Goal: Task Accomplishment & Management: Use online tool/utility

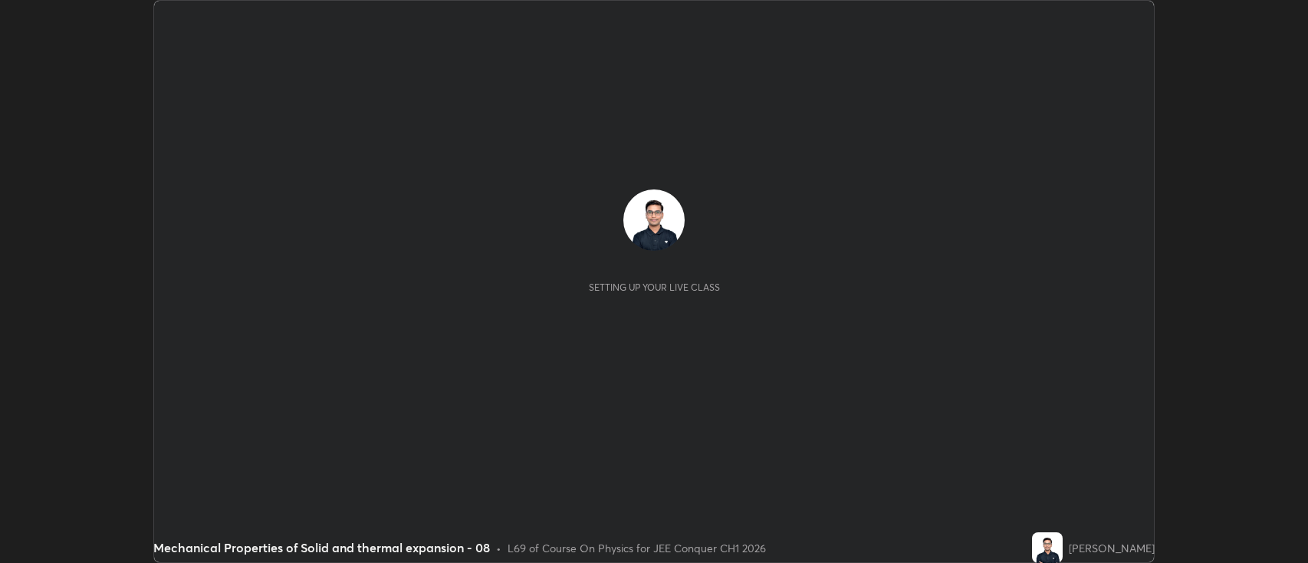
scroll to position [563, 1308]
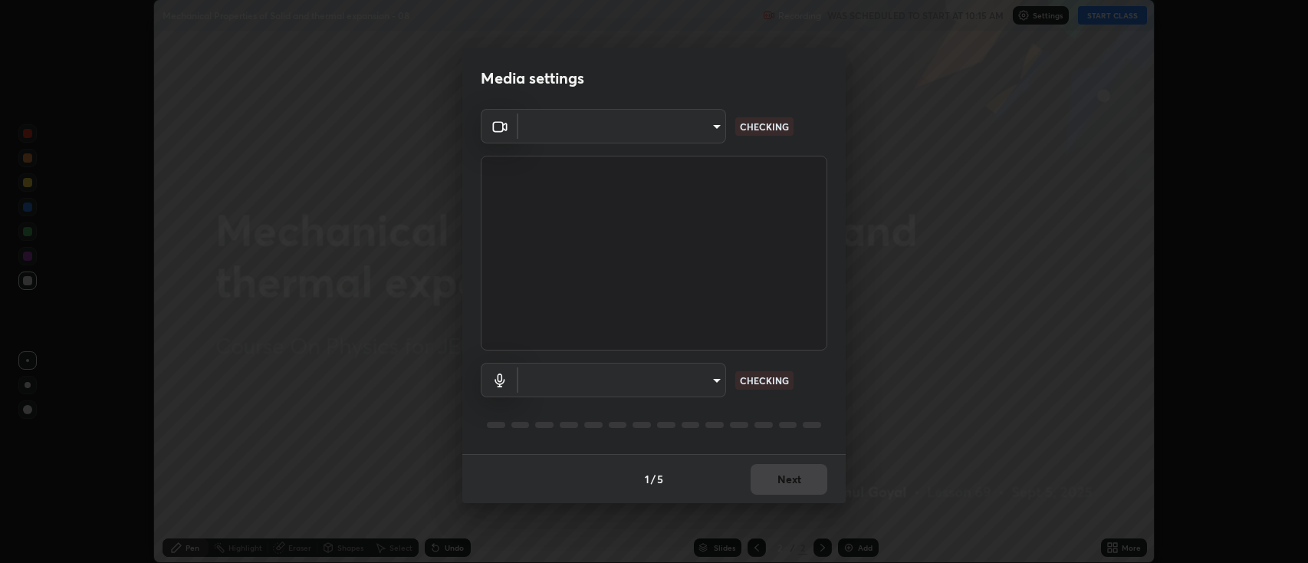
type input "2c539df44b605aa39b17bbacab34c2b800175de7e12b0f96efb5519cb0c2d180"
click at [615, 380] on body "Erase all Mechanical Properties of Solid and thermal expansion - 08 Recording W…" at bounding box center [654, 281] width 1308 height 563
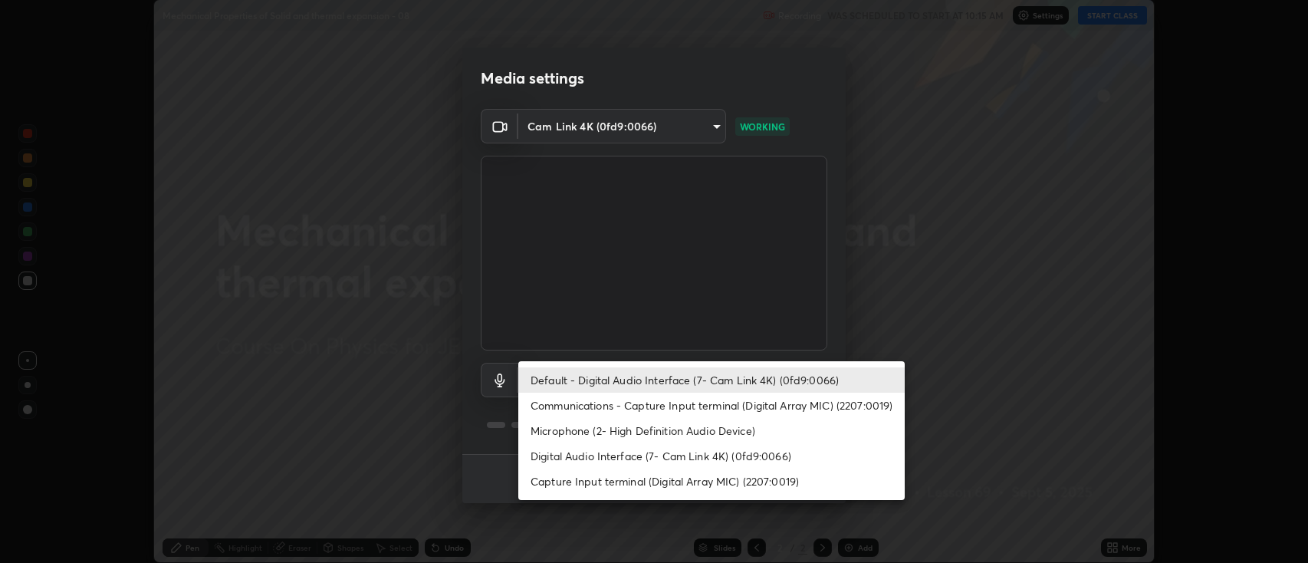
click at [580, 406] on li "Communications - Capture Input terminal (Digital Array MIC) (2207:0019)" at bounding box center [711, 405] width 387 height 25
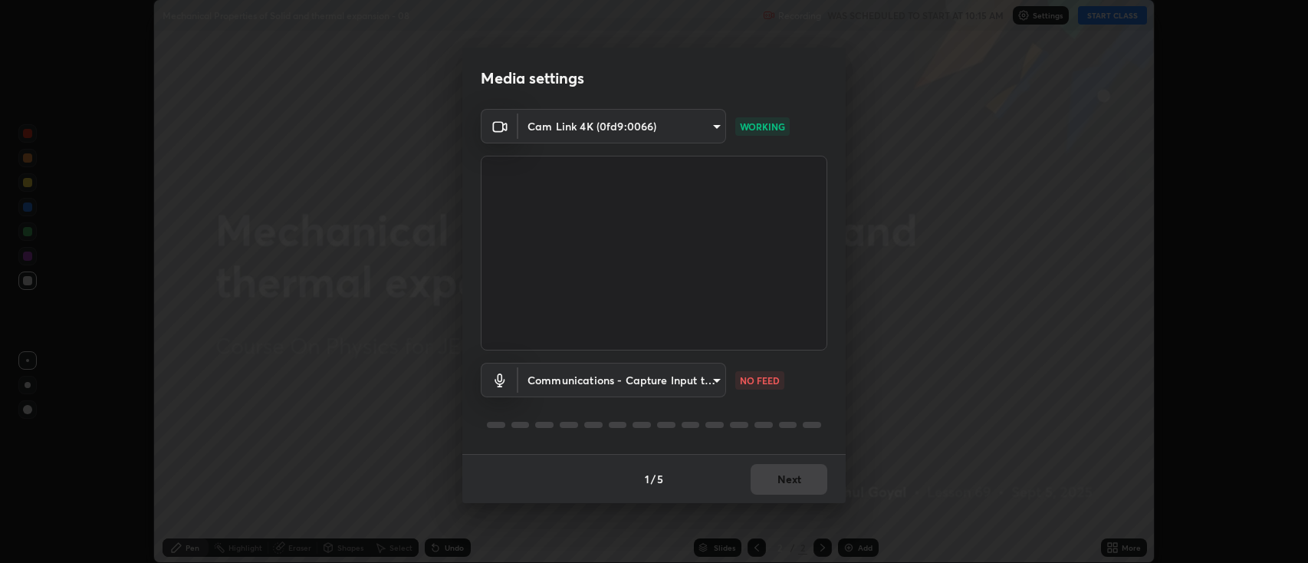
click at [562, 382] on body "Erase all Mechanical Properties of Solid and thermal expansion - 08 Recording W…" at bounding box center [654, 281] width 1308 height 563
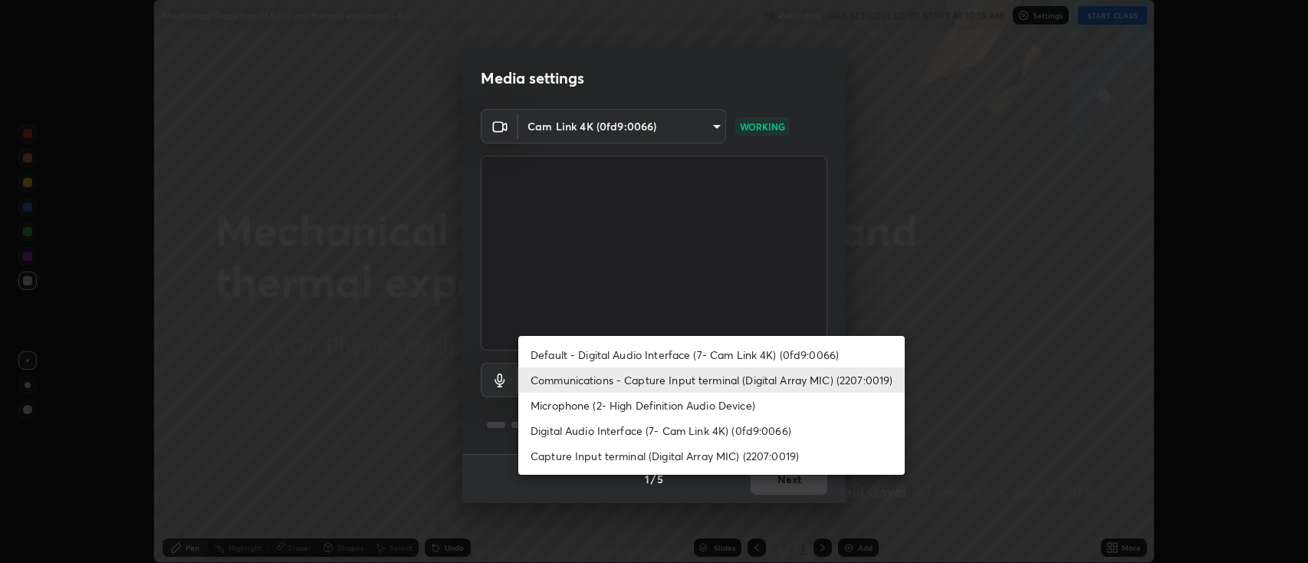
click at [546, 357] on li "Default - Digital Audio Interface (7- Cam Link 4K) (0fd9:0066)" at bounding box center [711, 354] width 387 height 25
type input "default"
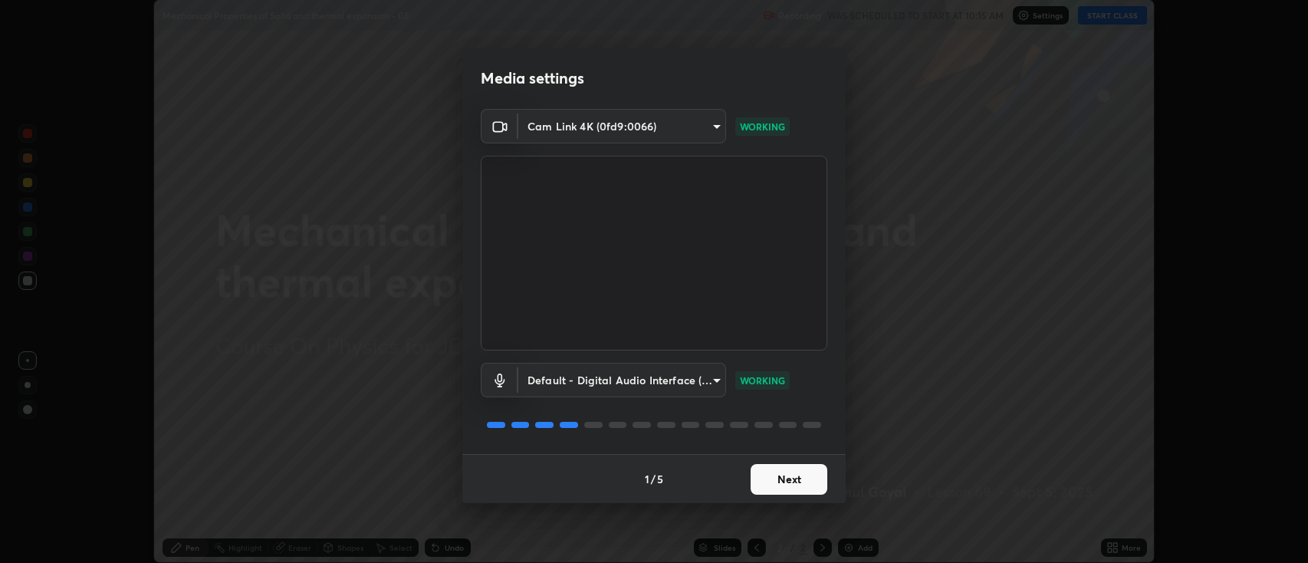
click at [804, 483] on button "Next" at bounding box center [789, 479] width 77 height 31
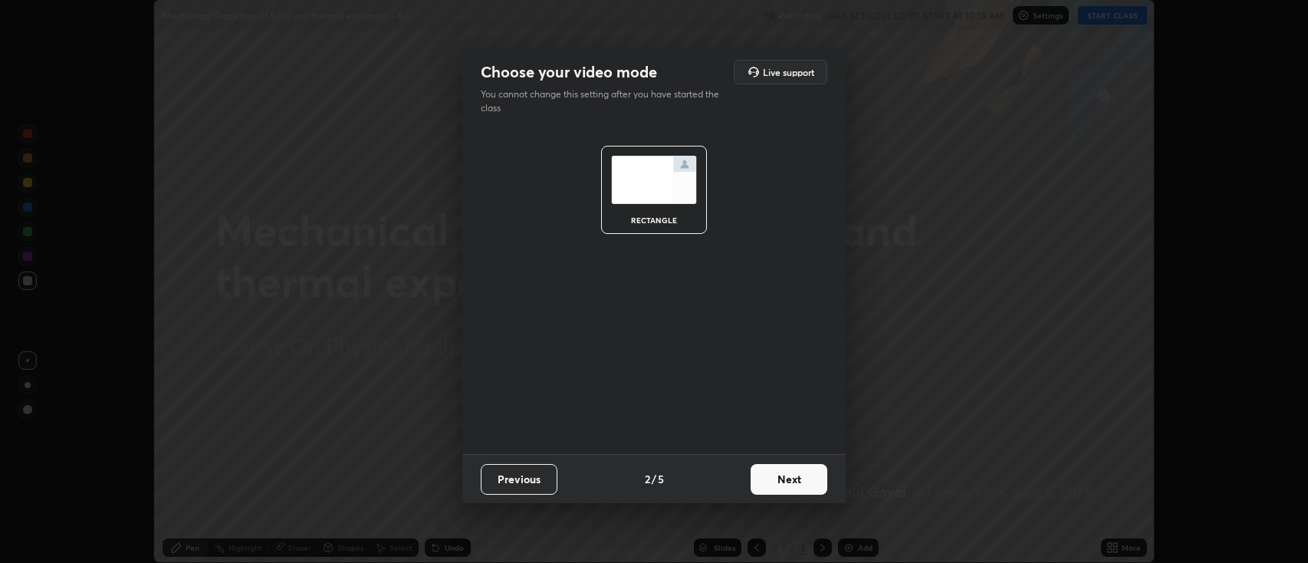
click at [798, 482] on button "Next" at bounding box center [789, 479] width 77 height 31
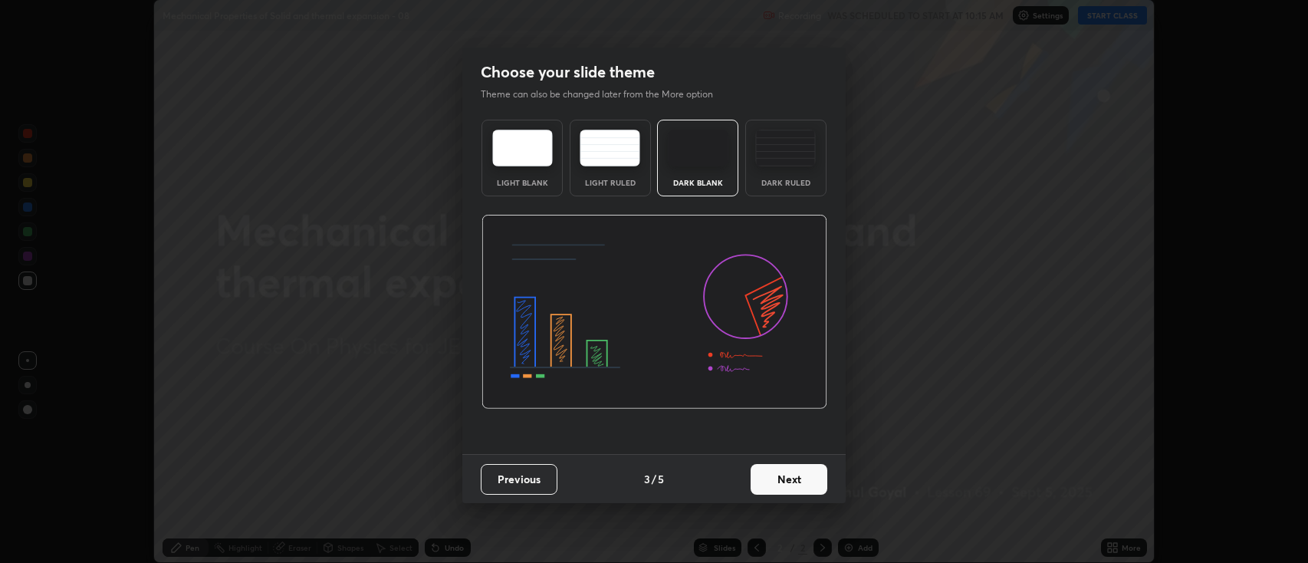
click at [805, 478] on button "Next" at bounding box center [789, 479] width 77 height 31
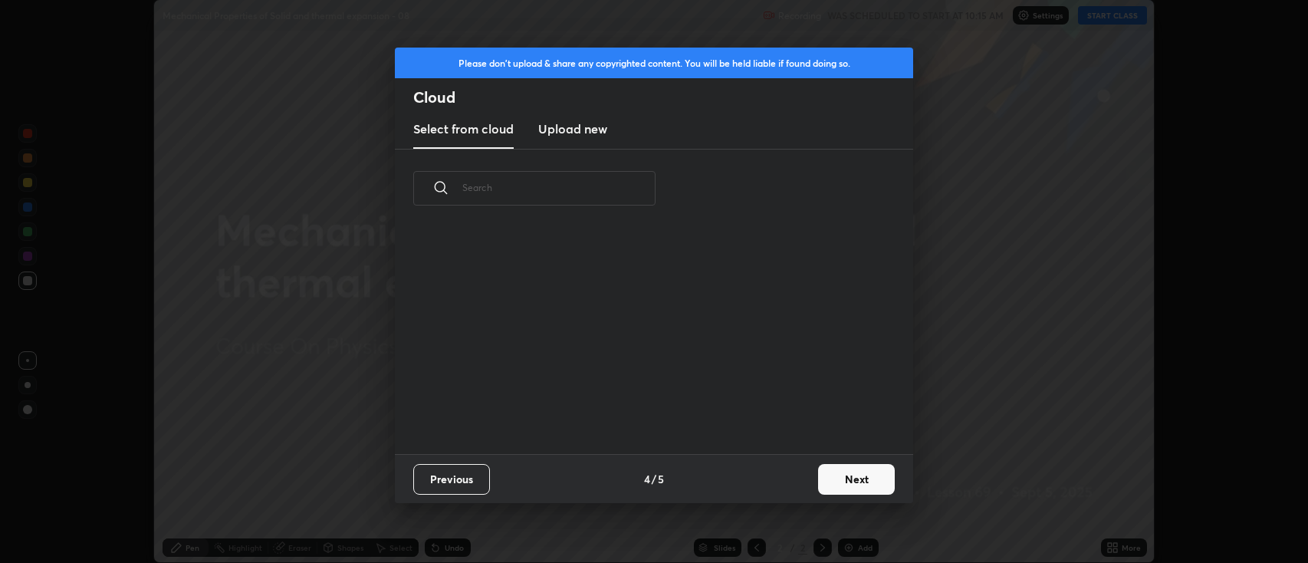
click at [820, 485] on button "Next" at bounding box center [856, 479] width 77 height 31
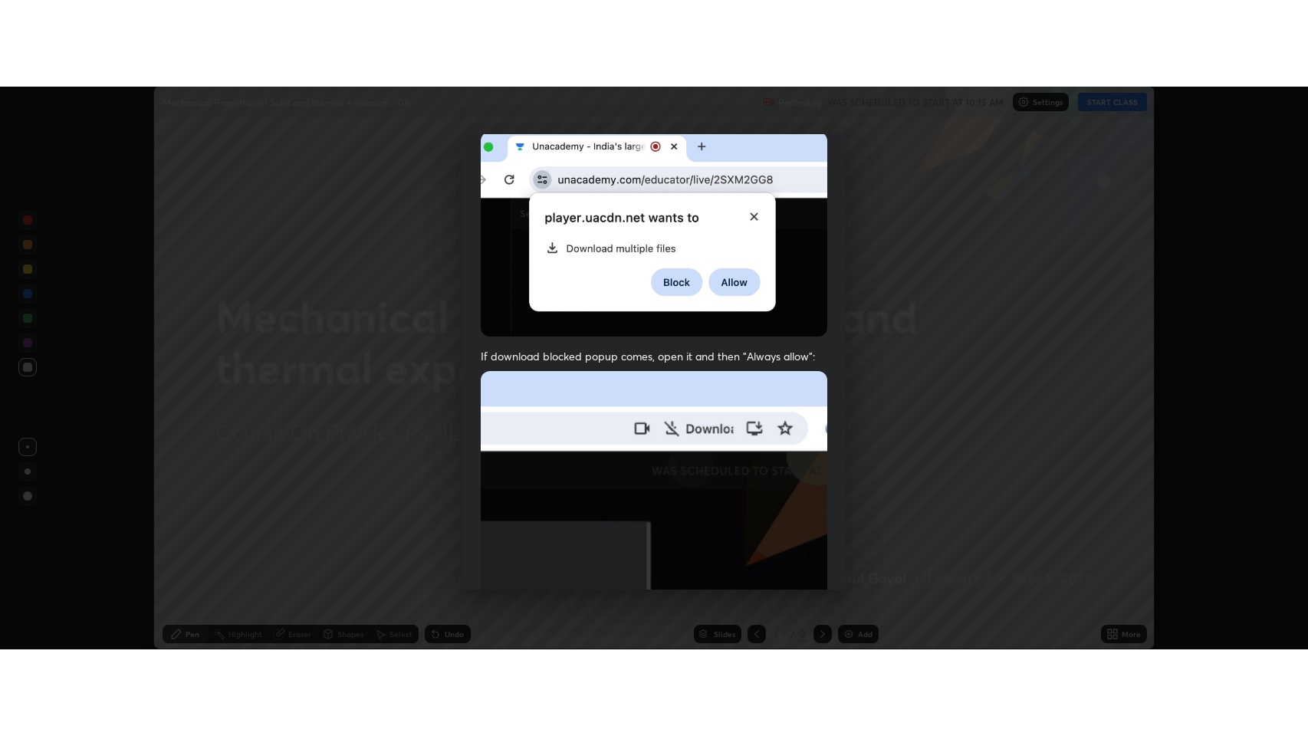
scroll to position [311, 0]
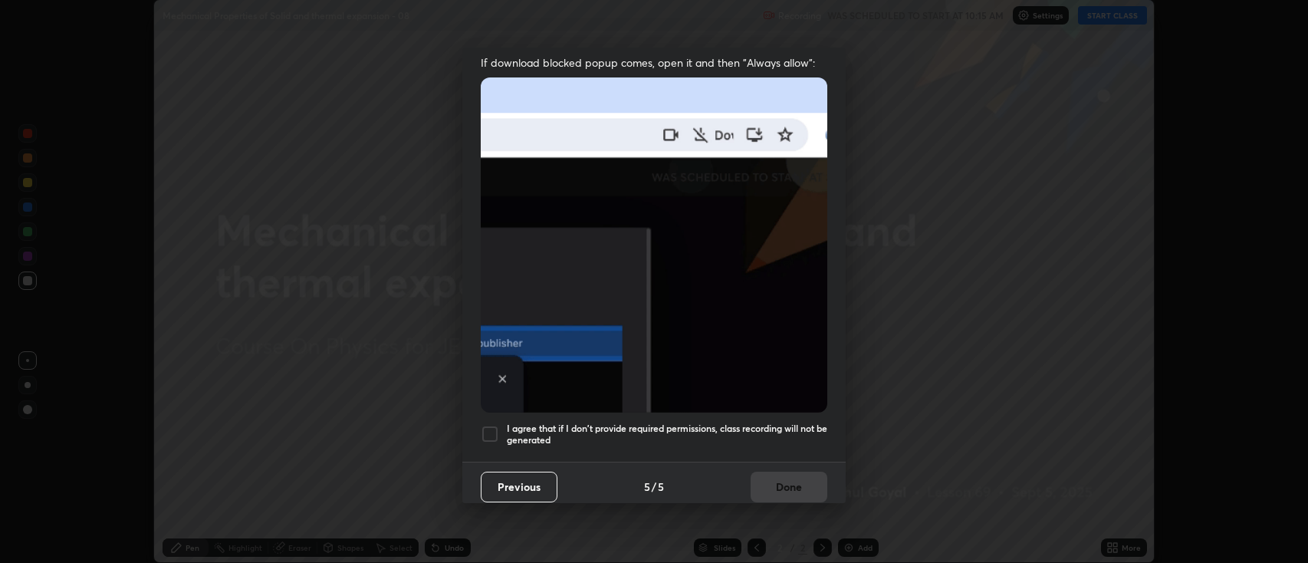
click at [692, 429] on h5 "I agree that if I don't provide required permissions, class recording will not …" at bounding box center [667, 435] width 321 height 24
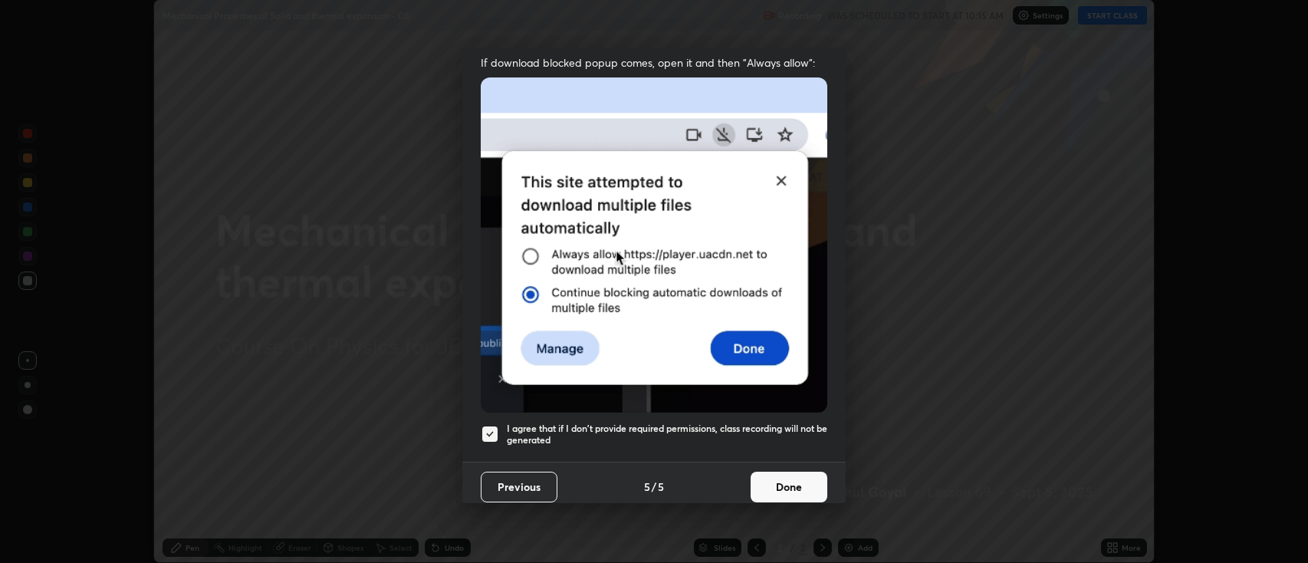
click at [782, 482] on button "Done" at bounding box center [789, 487] width 77 height 31
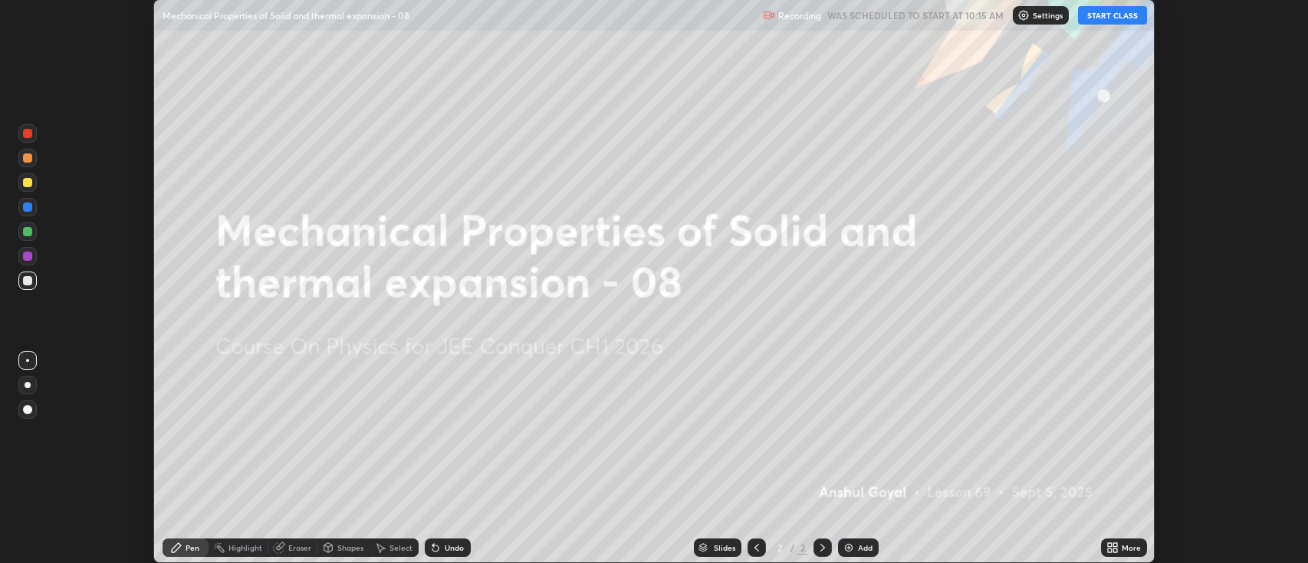
click at [1110, 545] on icon at bounding box center [1110, 545] width 4 height 4
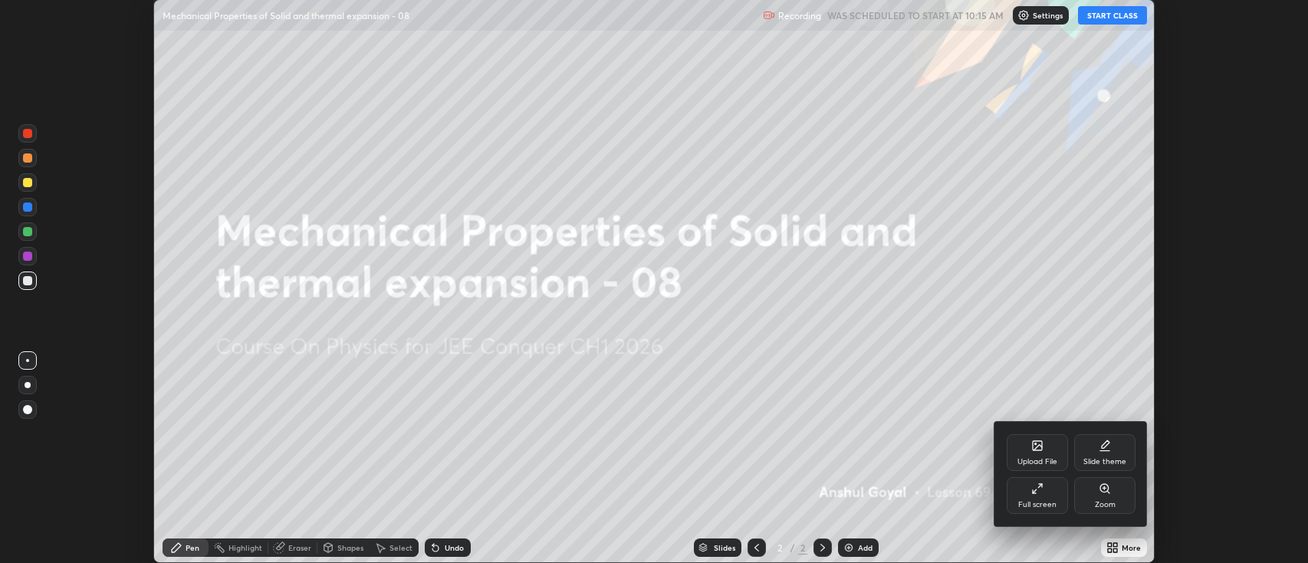
click at [1031, 503] on div "Full screen" at bounding box center [1037, 505] width 38 height 8
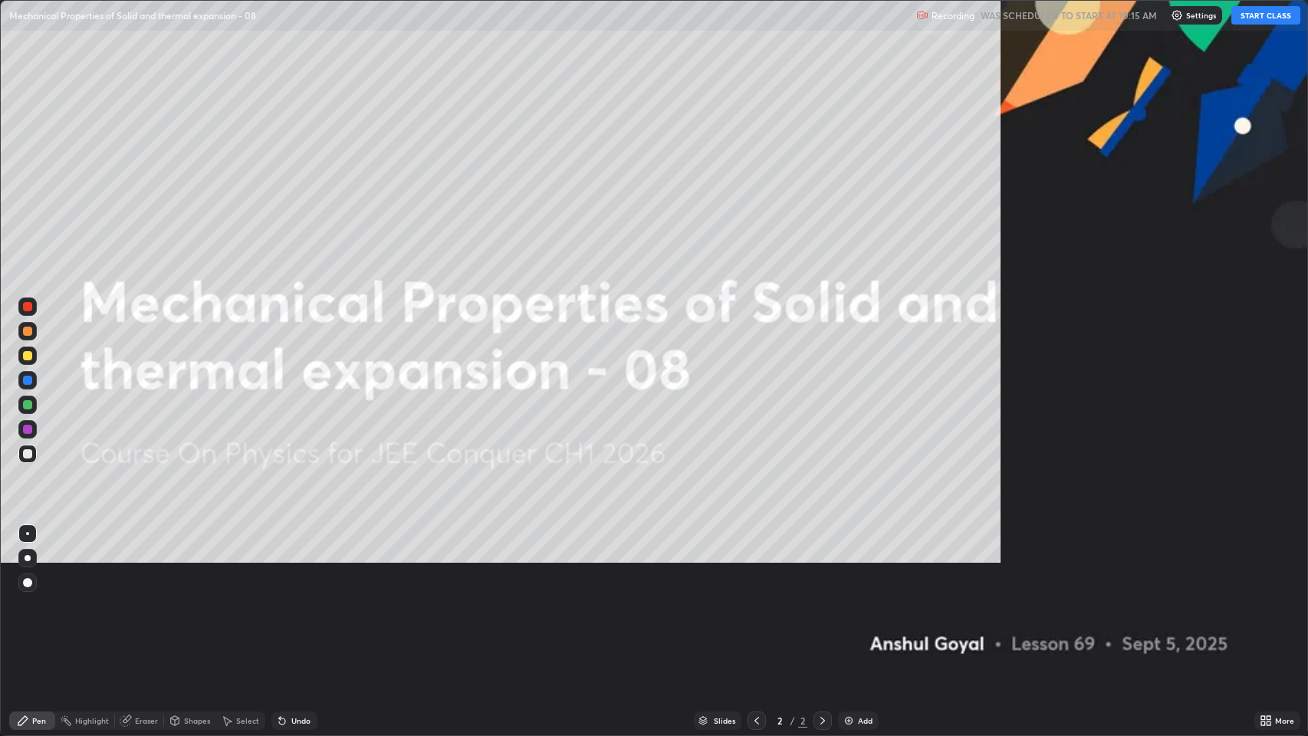
scroll to position [736, 1308]
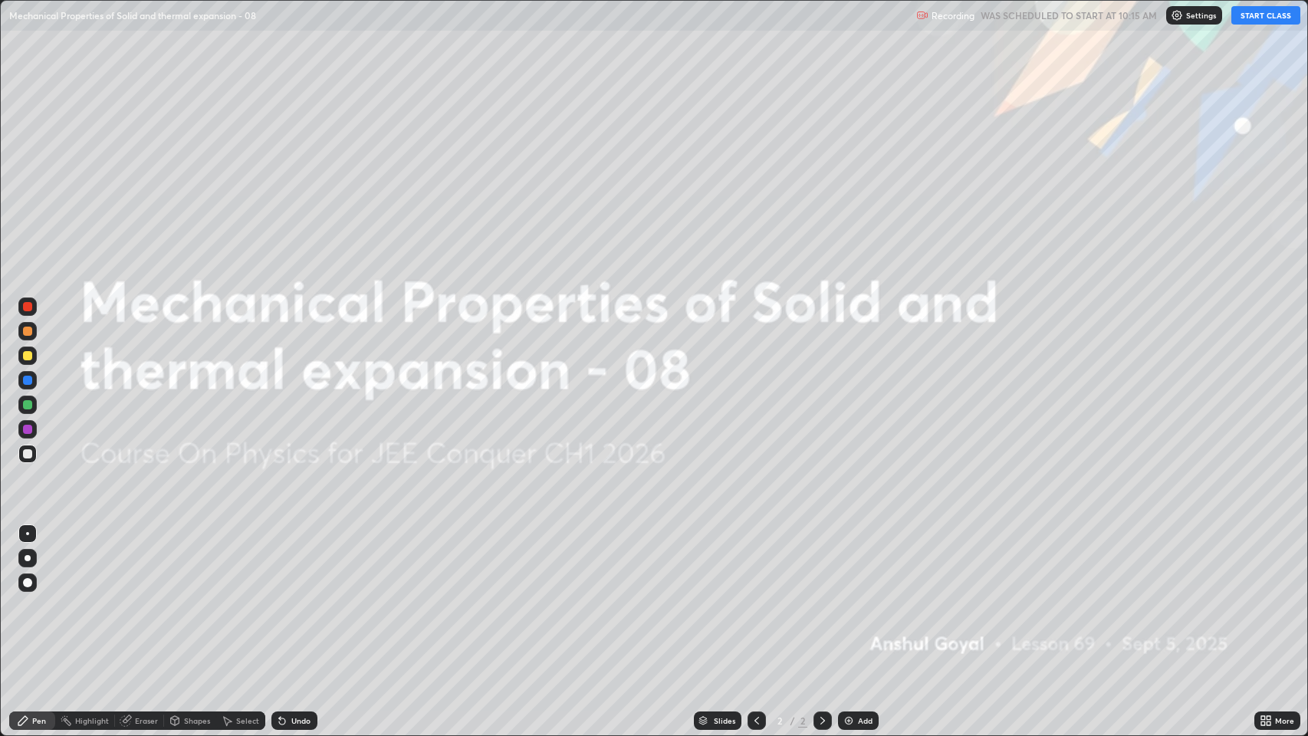
click at [1248, 19] on button "START CLASS" at bounding box center [1266, 15] width 69 height 18
click at [852, 562] on img at bounding box center [849, 721] width 12 height 12
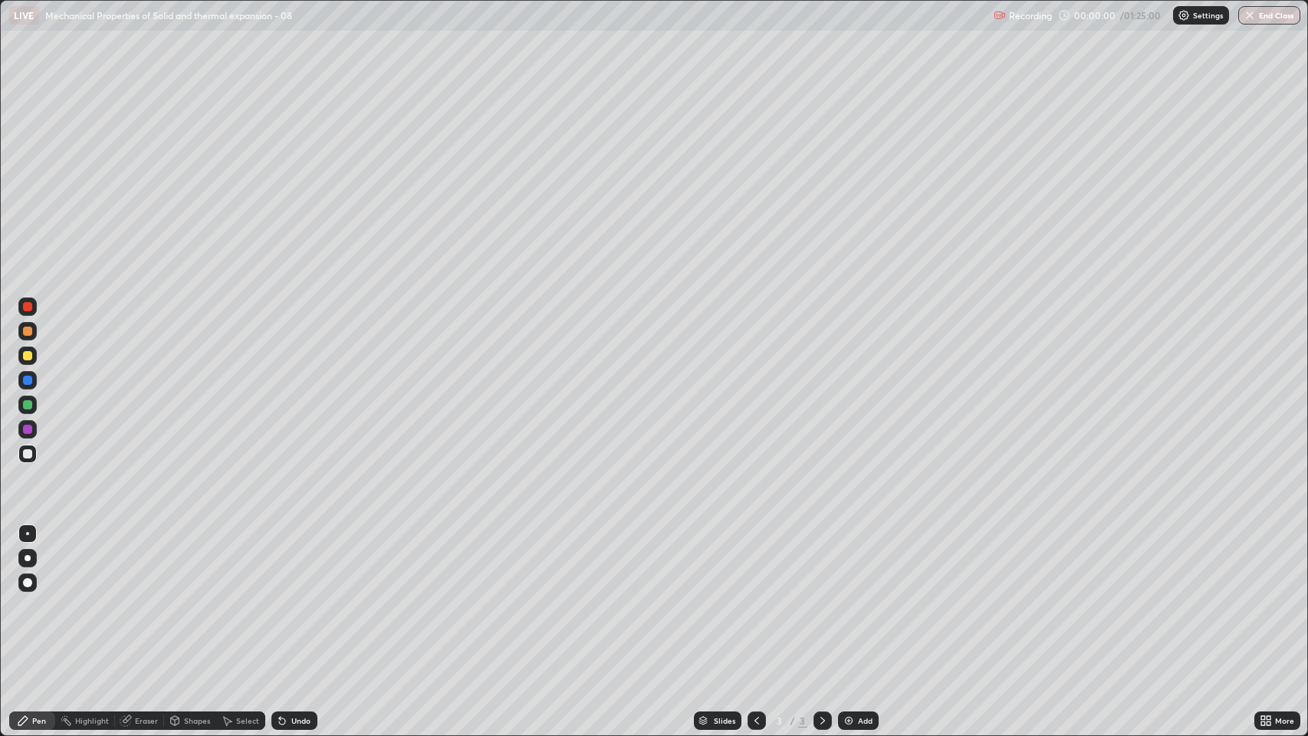
click at [148, 562] on div "Eraser" at bounding box center [146, 721] width 23 height 8
click at [24, 562] on icon at bounding box center [27, 669] width 12 height 13
click at [29, 562] on div "Pen" at bounding box center [32, 721] width 46 height 18
click at [26, 558] on div at bounding box center [28, 558] width 6 height 6
click at [27, 359] on div at bounding box center [27, 355] width 9 height 9
